Goal: Transaction & Acquisition: Purchase product/service

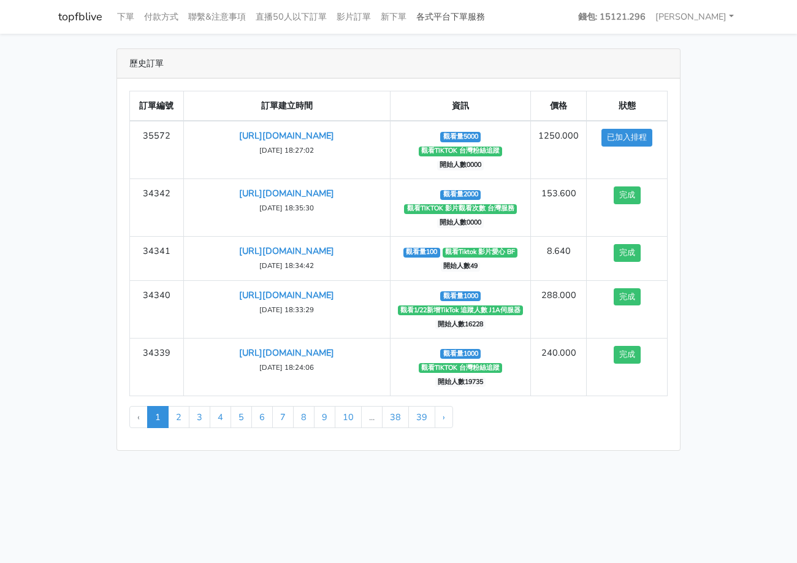
click at [430, 14] on link "各式平台下單服務" at bounding box center [450, 17] width 78 height 24
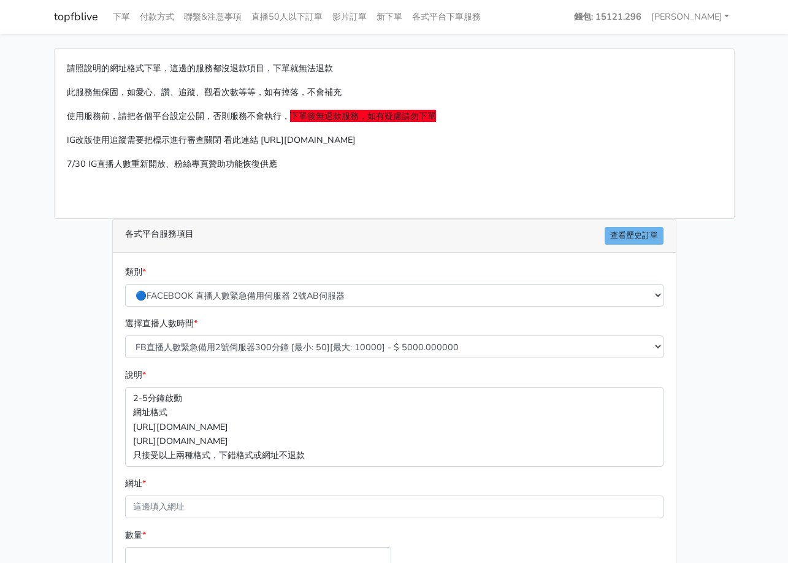
click at [410, 281] on div "類別 * 🔵FACEBOOK 直播人數緊急備用伺服器 2號AB伺服器 🔵FACEBOOK 網軍專用貼文留言 安全保密 🔵9/30 FACEBOOK 直播人數緩…" at bounding box center [394, 286] width 544 height 42
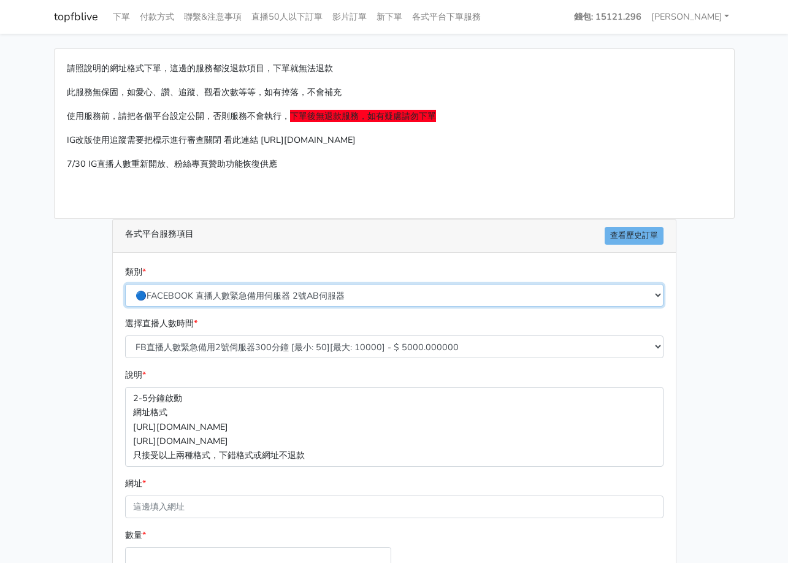
click at [406, 294] on select "🔵FACEBOOK 直播人數緊急備用伺服器 2號AB伺服器 🔵FACEBOOK 網軍專用貼文留言 安全保密 🔵9/30 FACEBOOK 直播人數緩慢進場緩慢…" at bounding box center [394, 295] width 538 height 23
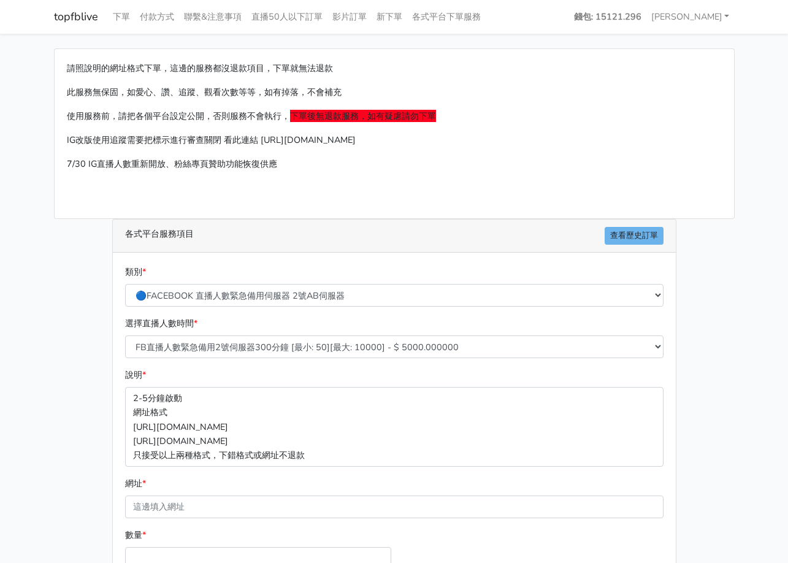
click at [6, 334] on main "請照說明的網址格式下單，這邊的服務都沒退款項目，下單就無法退款 此服務無保固，如愛心、讚、追蹤、觀看次數等等，如有掉落，不會補充 使用服務前，請把各個平台設定…" at bounding box center [394, 364] width 788 height 660
